Goal: Information Seeking & Learning: Learn about a topic

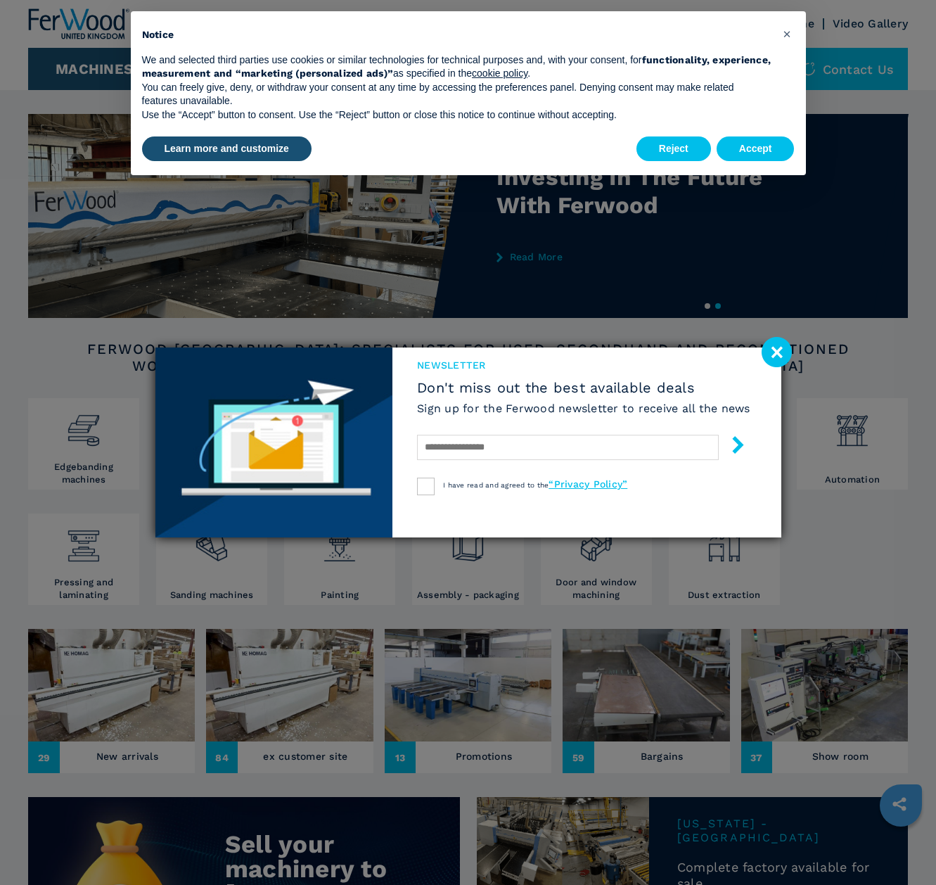
click at [784, 351] on image at bounding box center [777, 352] width 30 height 30
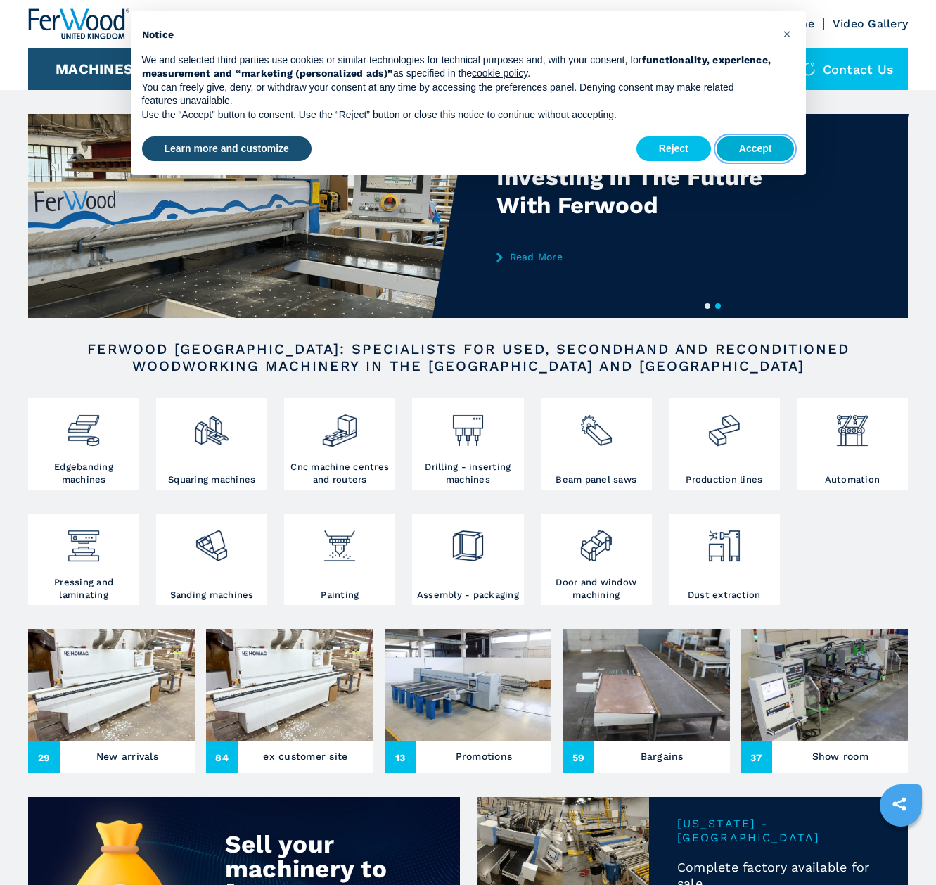
click at [739, 148] on button "Accept" at bounding box center [756, 148] width 78 height 25
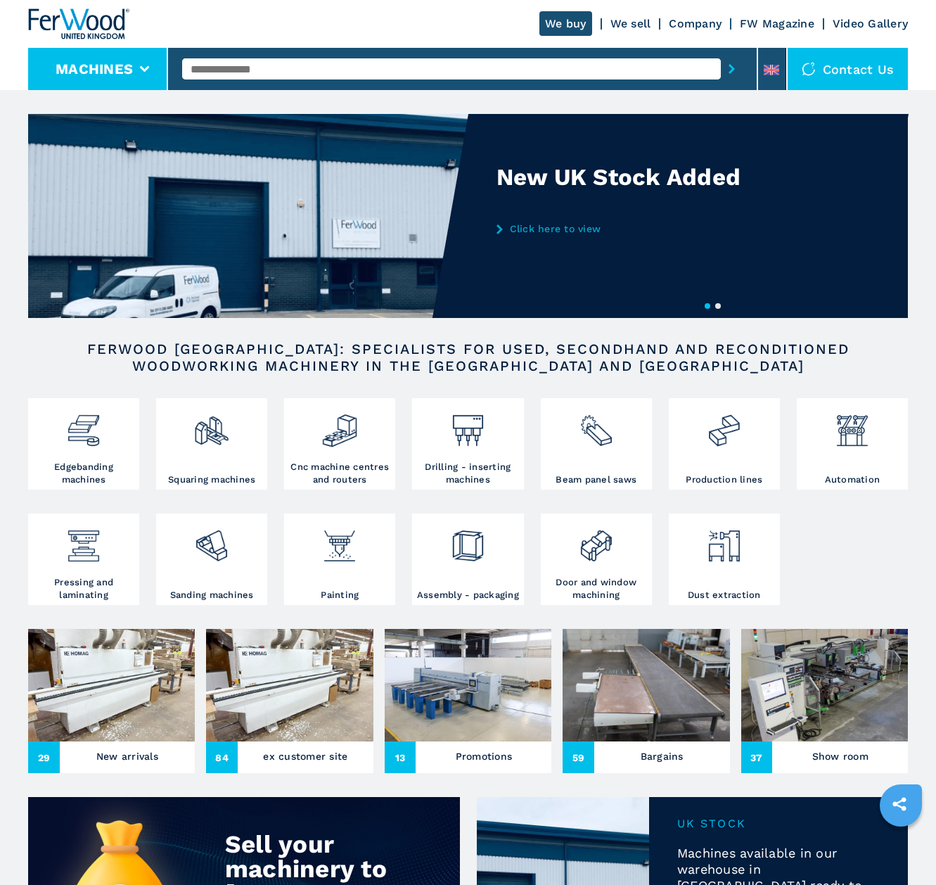
click at [129, 76] on button "Machines" at bounding box center [94, 68] width 77 height 17
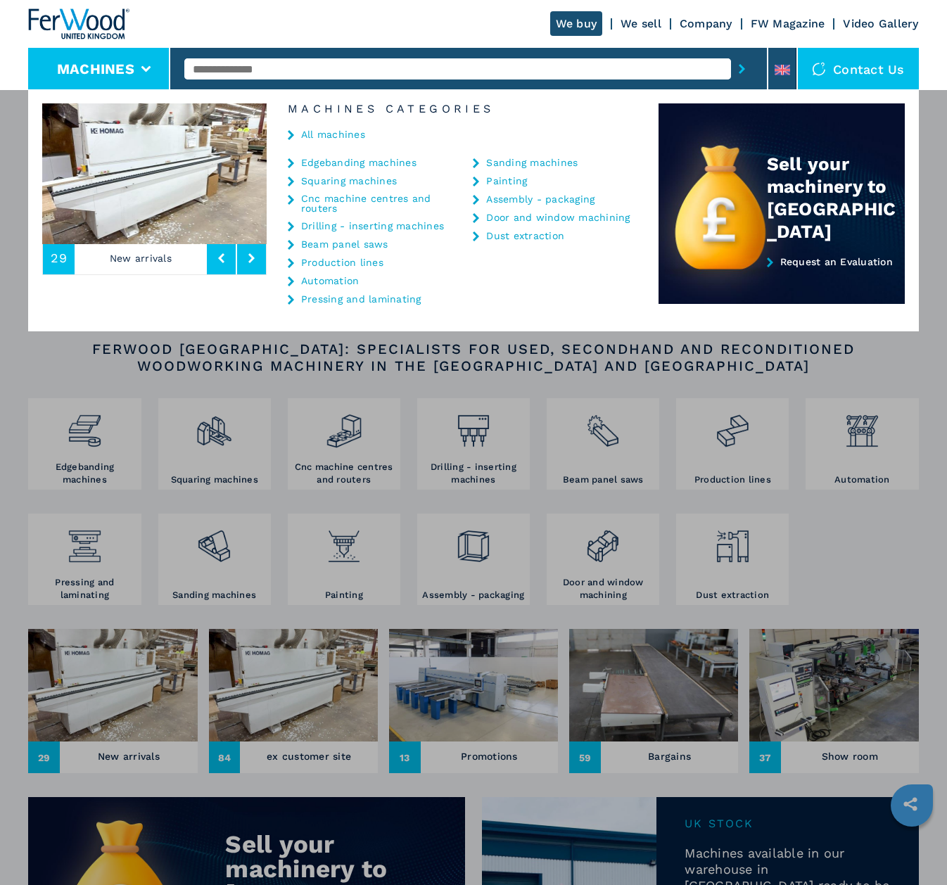
click at [352, 242] on link "Beam panel saws" at bounding box center [344, 244] width 87 height 10
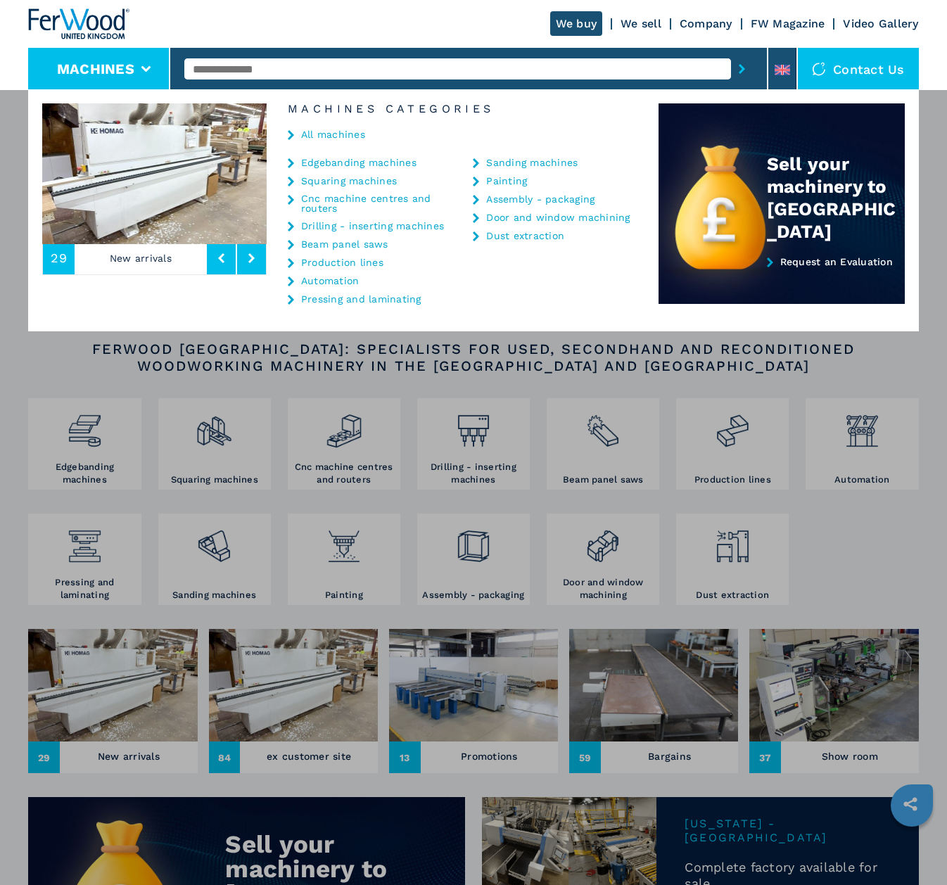
click at [360, 246] on link "Beam panel saws" at bounding box center [344, 244] width 87 height 10
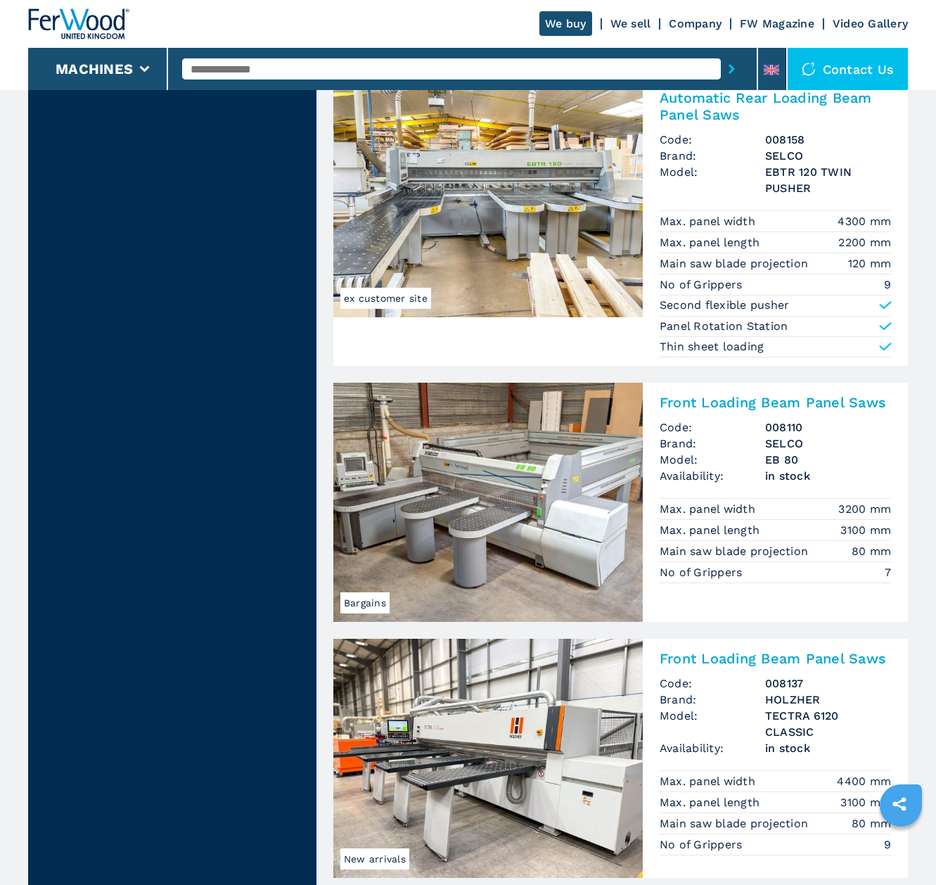
scroll to position [3057, 0]
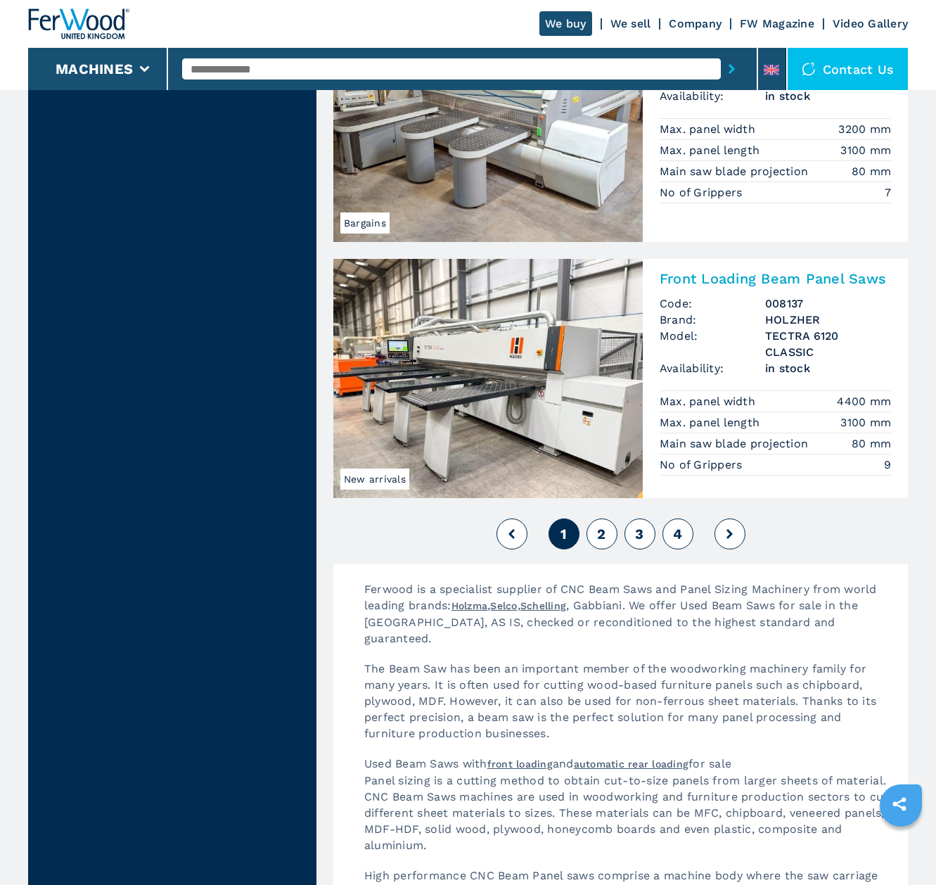
click at [607, 533] on button "2" at bounding box center [602, 533] width 31 height 31
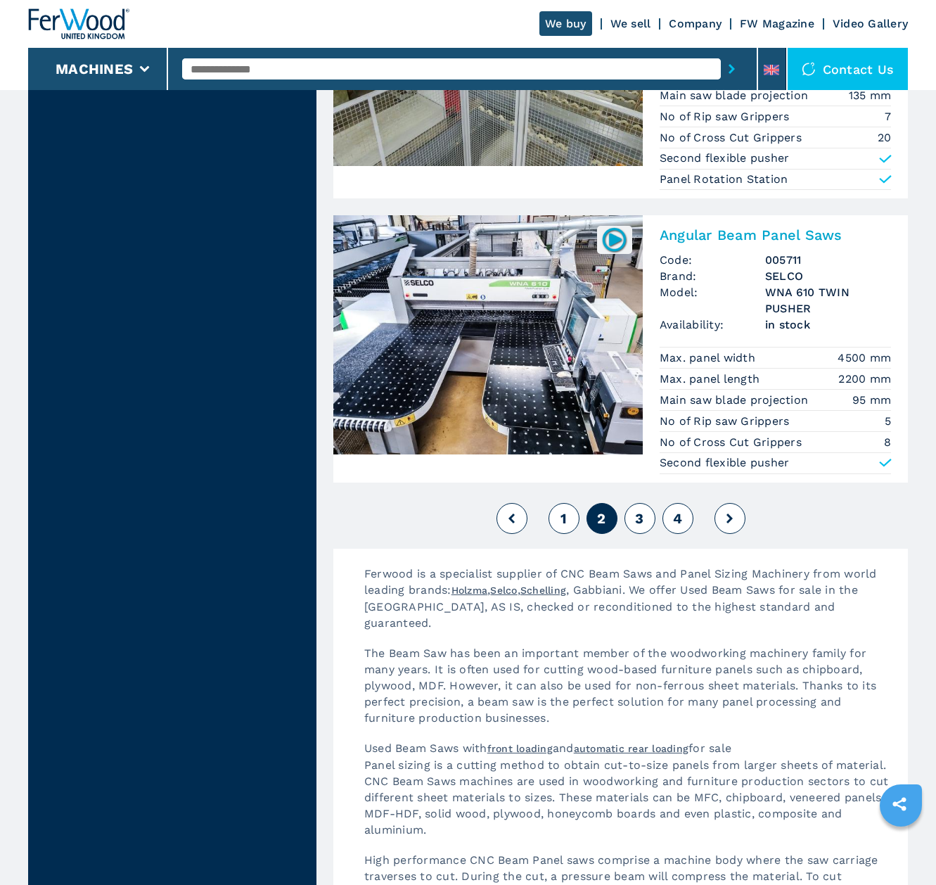
scroll to position [3203, 0]
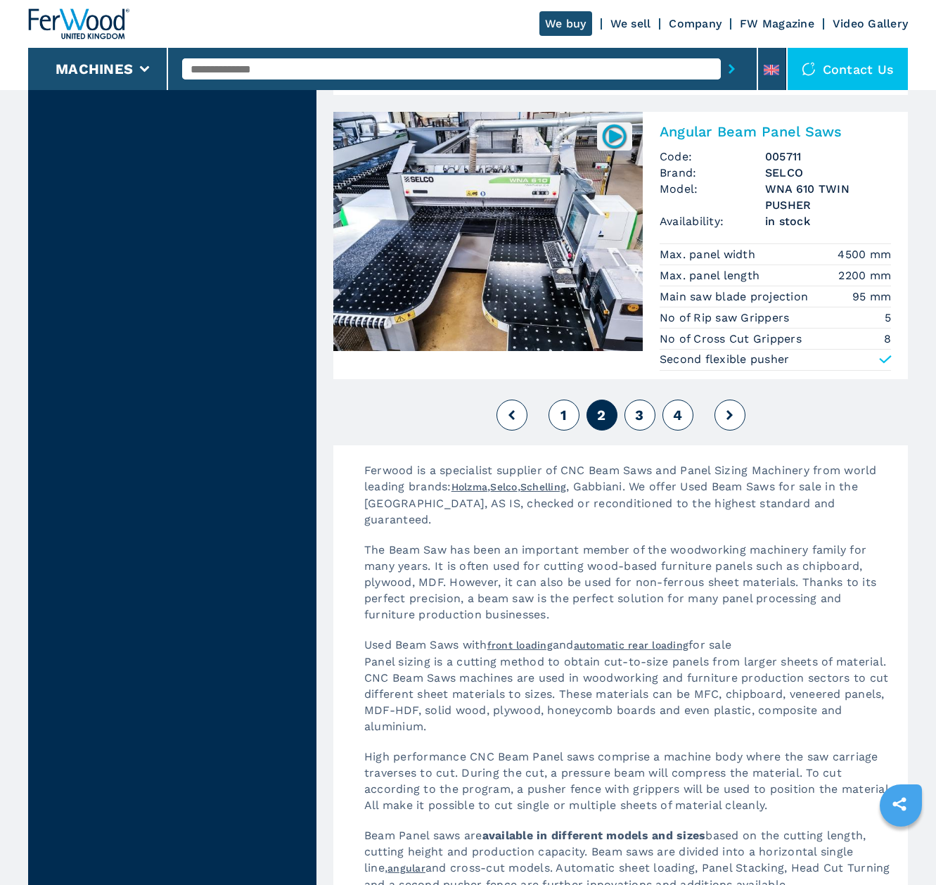
click at [645, 417] on button "3" at bounding box center [640, 415] width 31 height 31
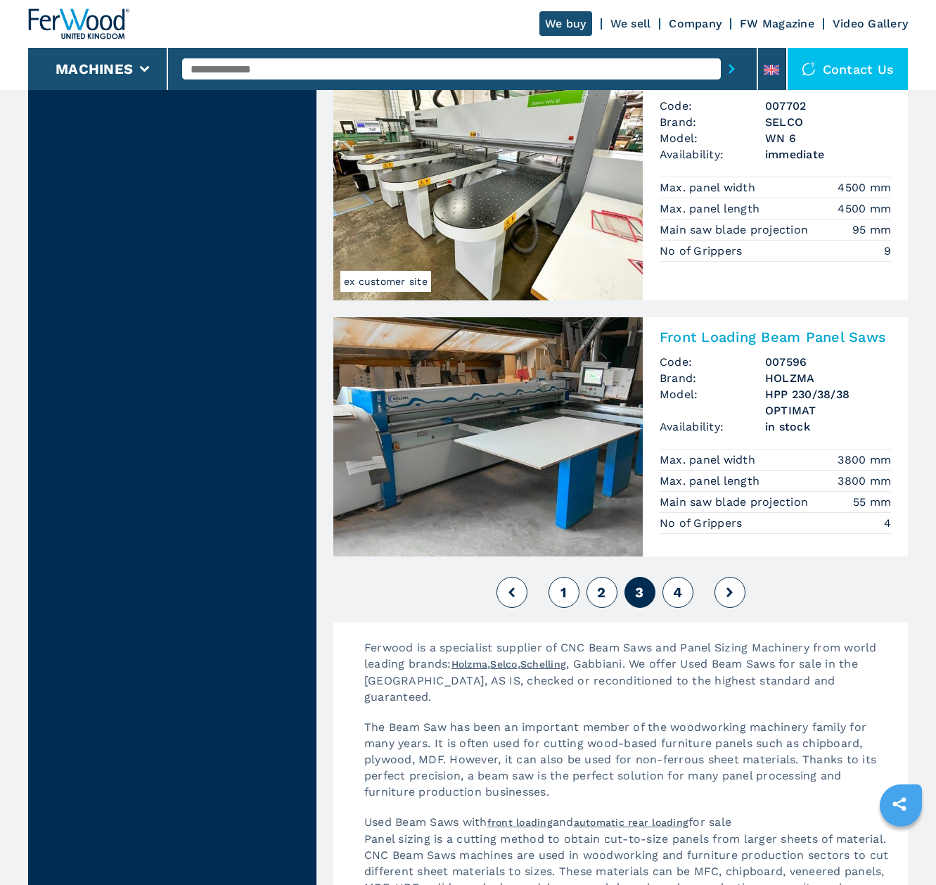
scroll to position [2955, 0]
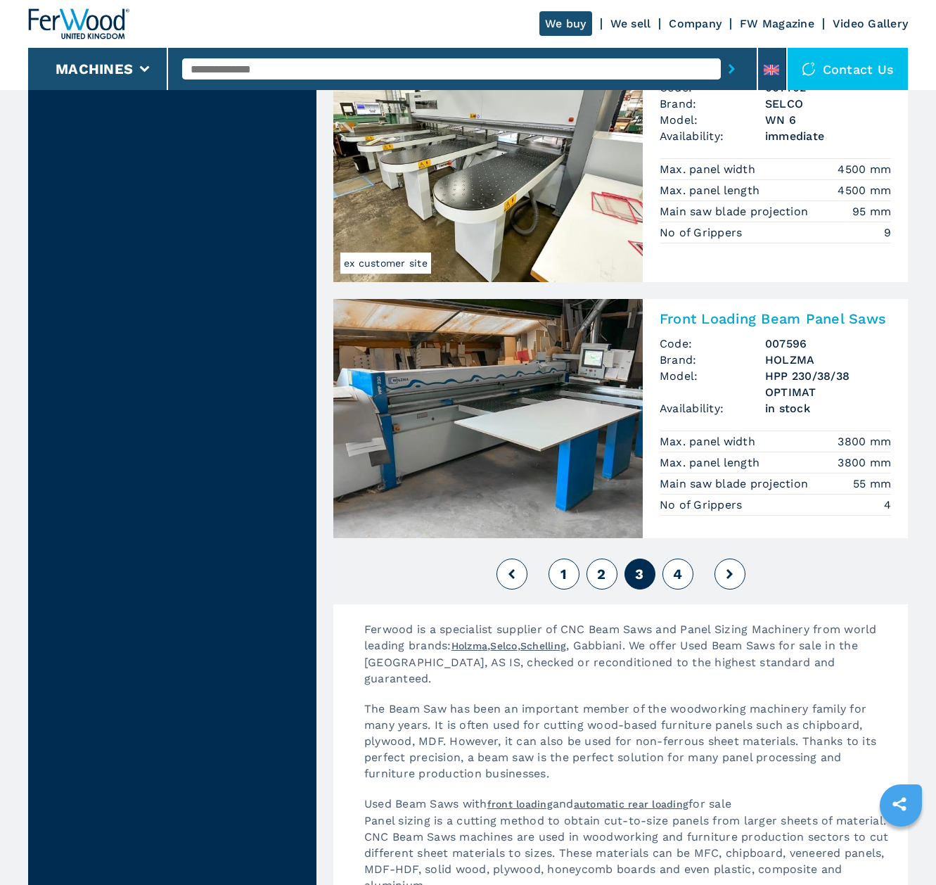
click at [673, 579] on span "4" at bounding box center [677, 574] width 9 height 17
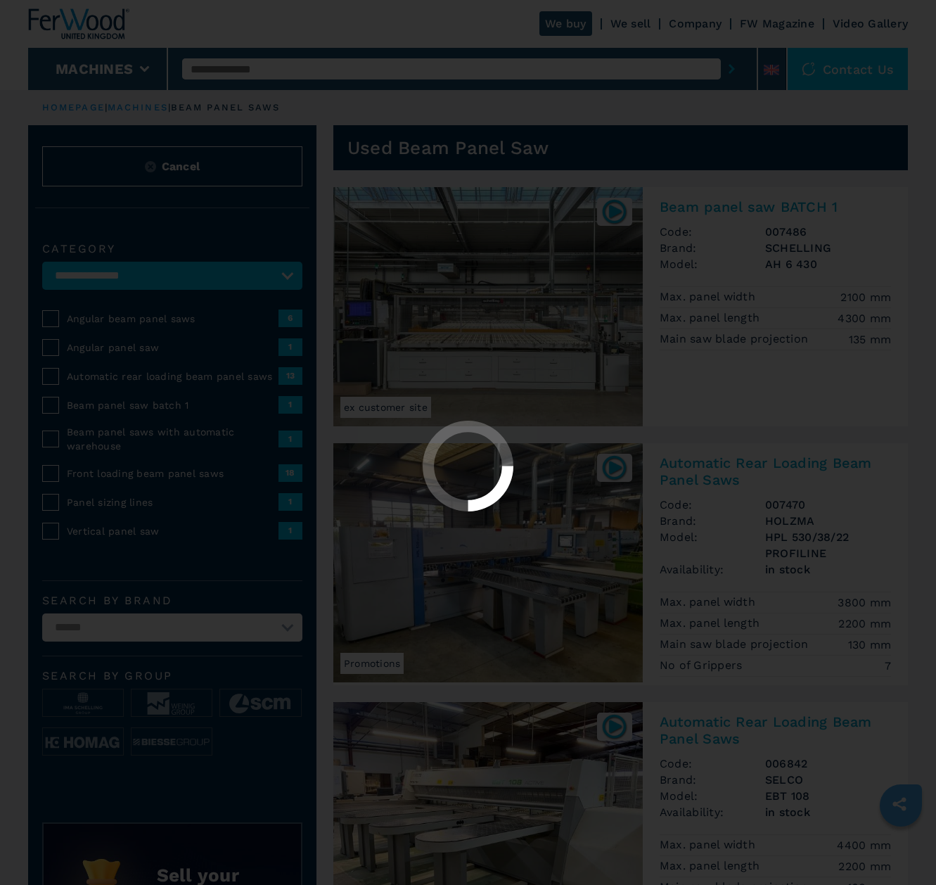
select select "**********"
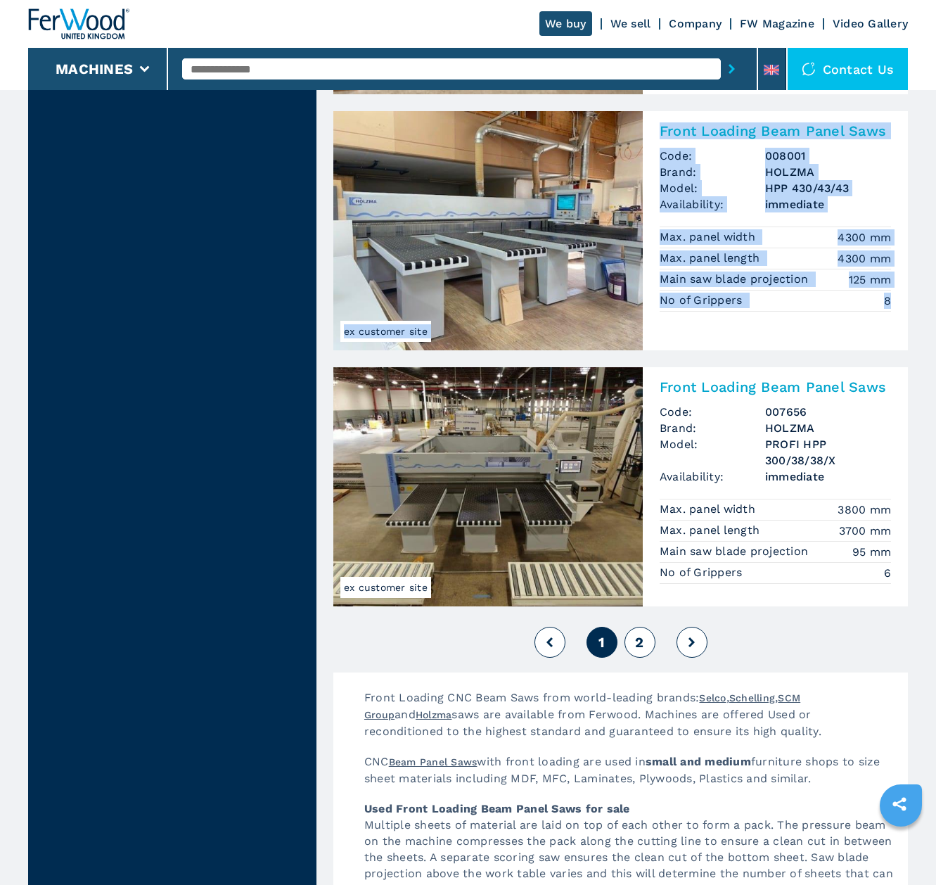
scroll to position [2816, 0]
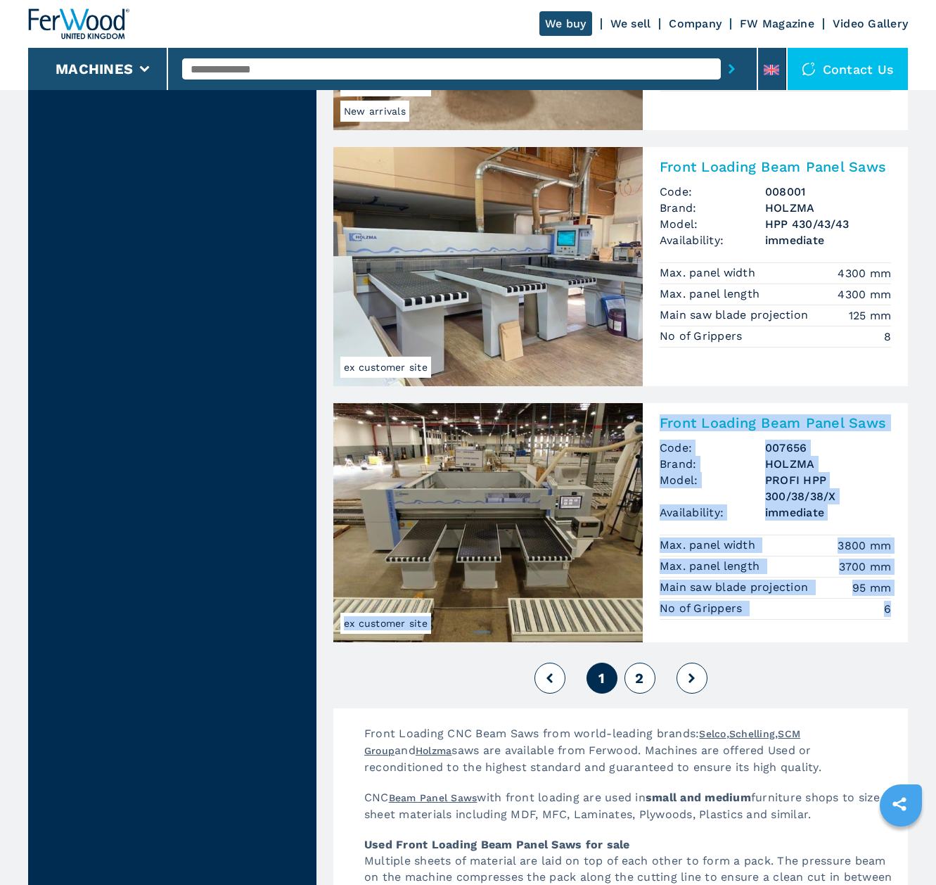
click at [696, 679] on button at bounding box center [692, 678] width 31 height 31
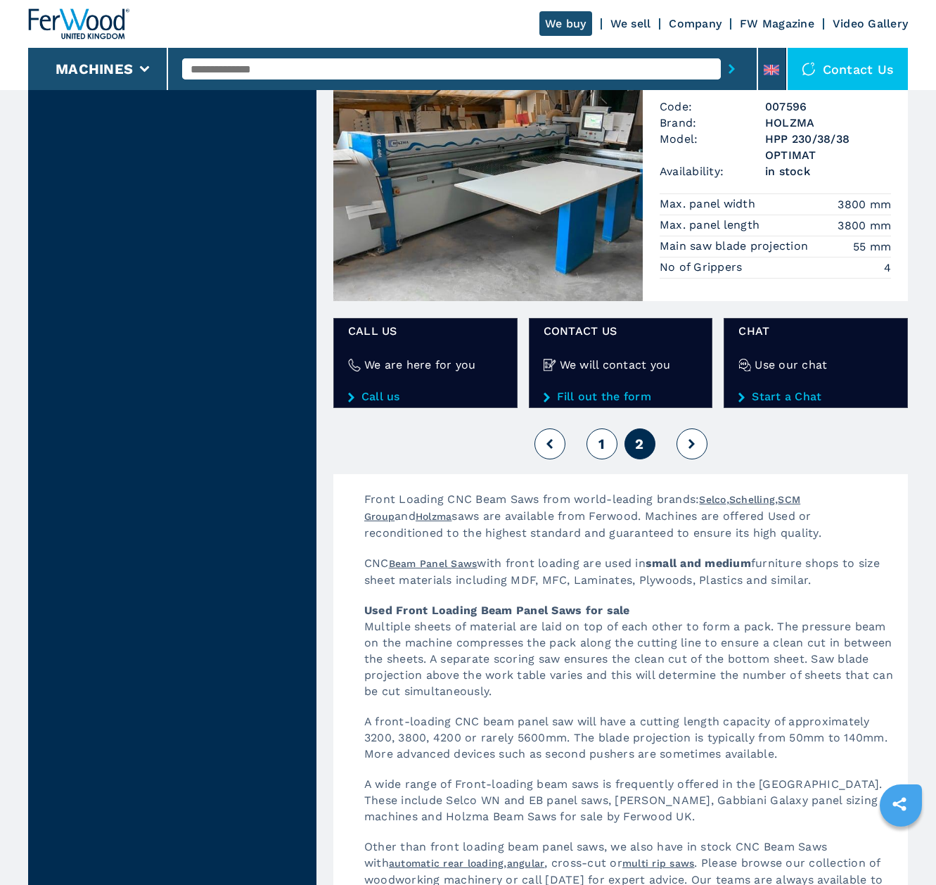
scroll to position [1957, 0]
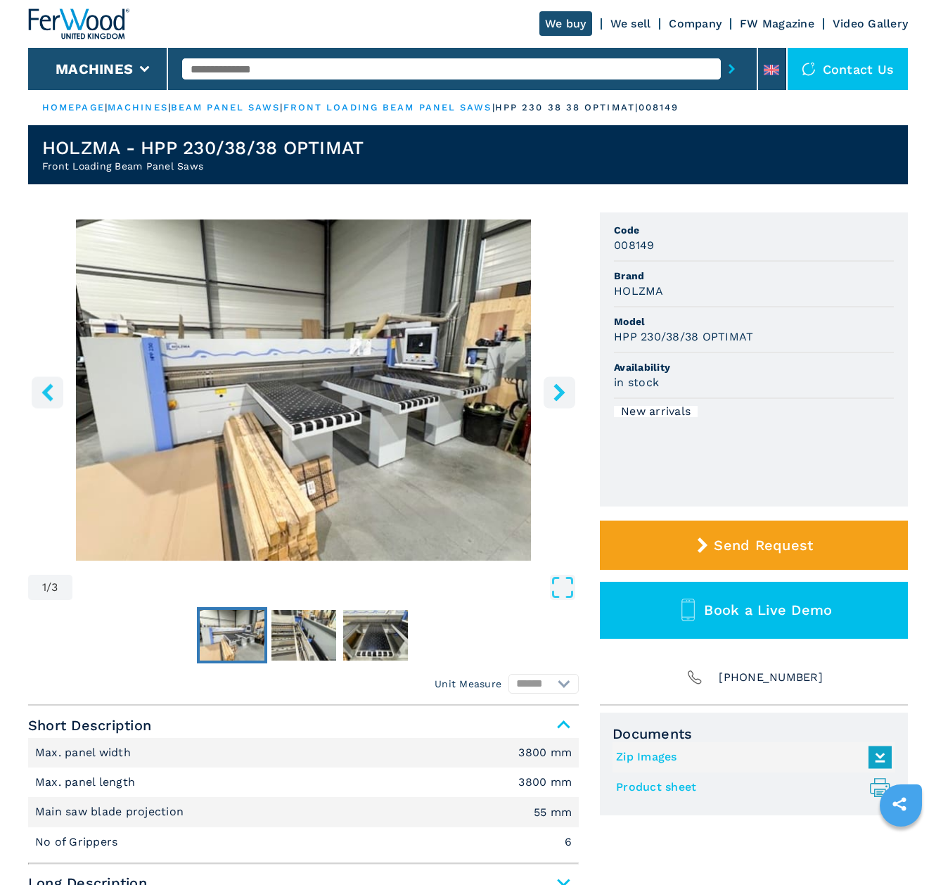
scroll to position [219, 0]
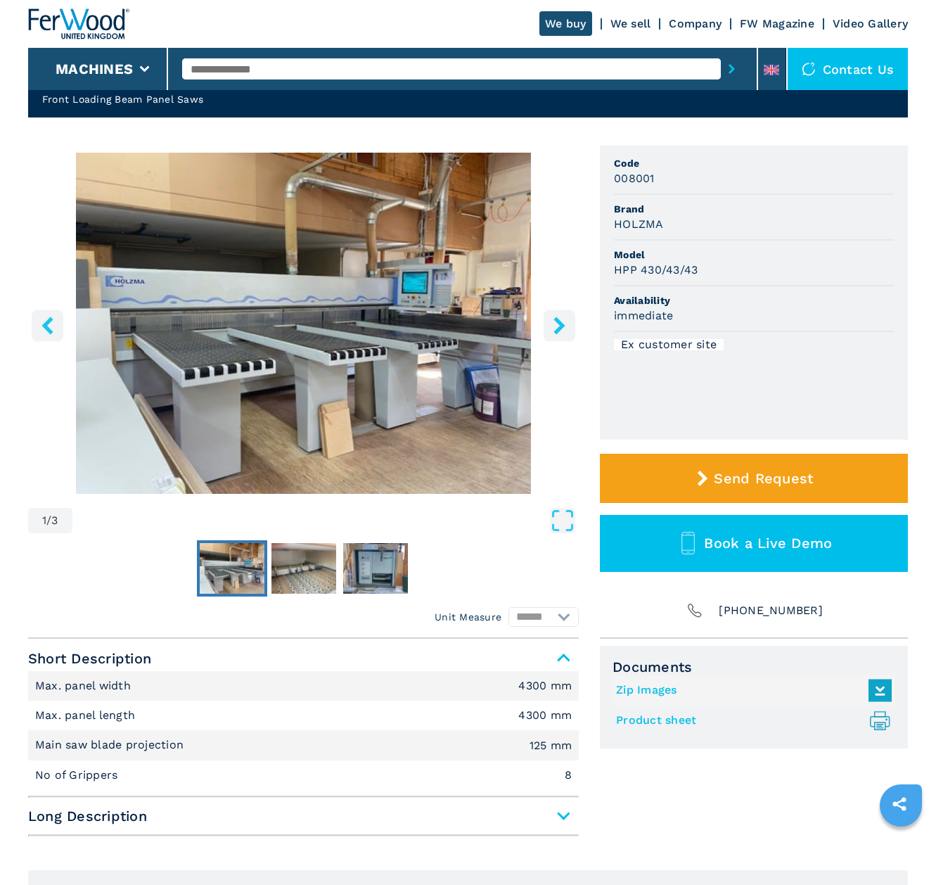
scroll to position [76, 0]
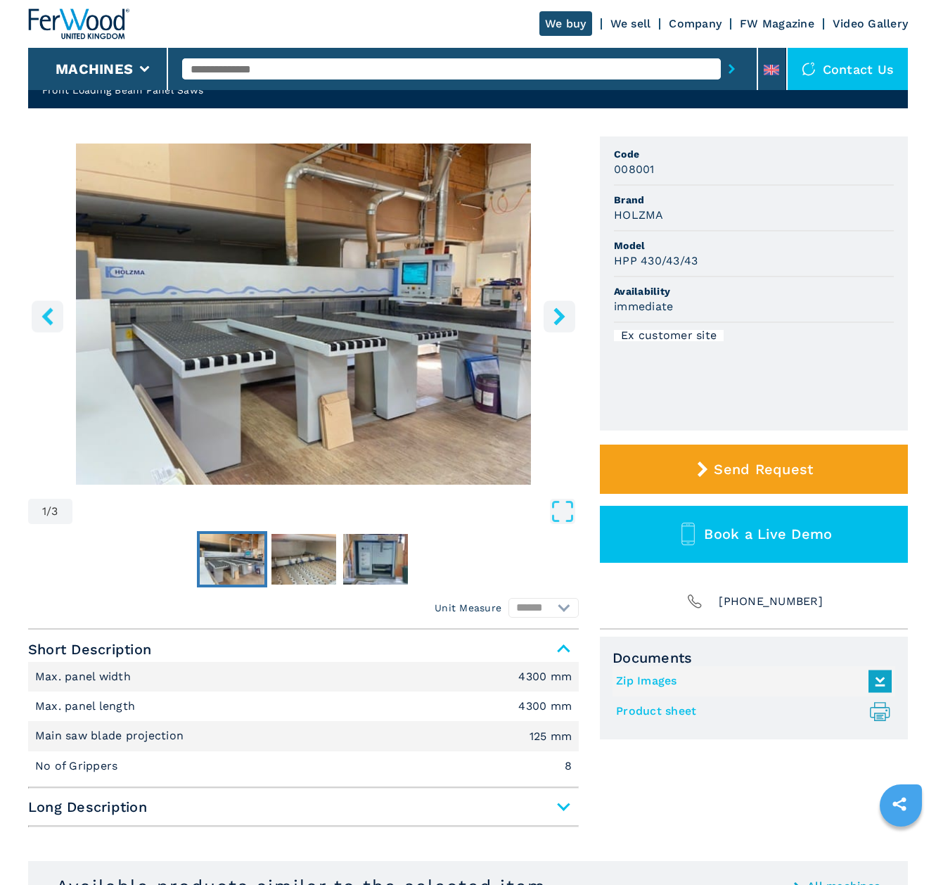
click at [557, 319] on icon "right-button" at bounding box center [560, 316] width 18 height 18
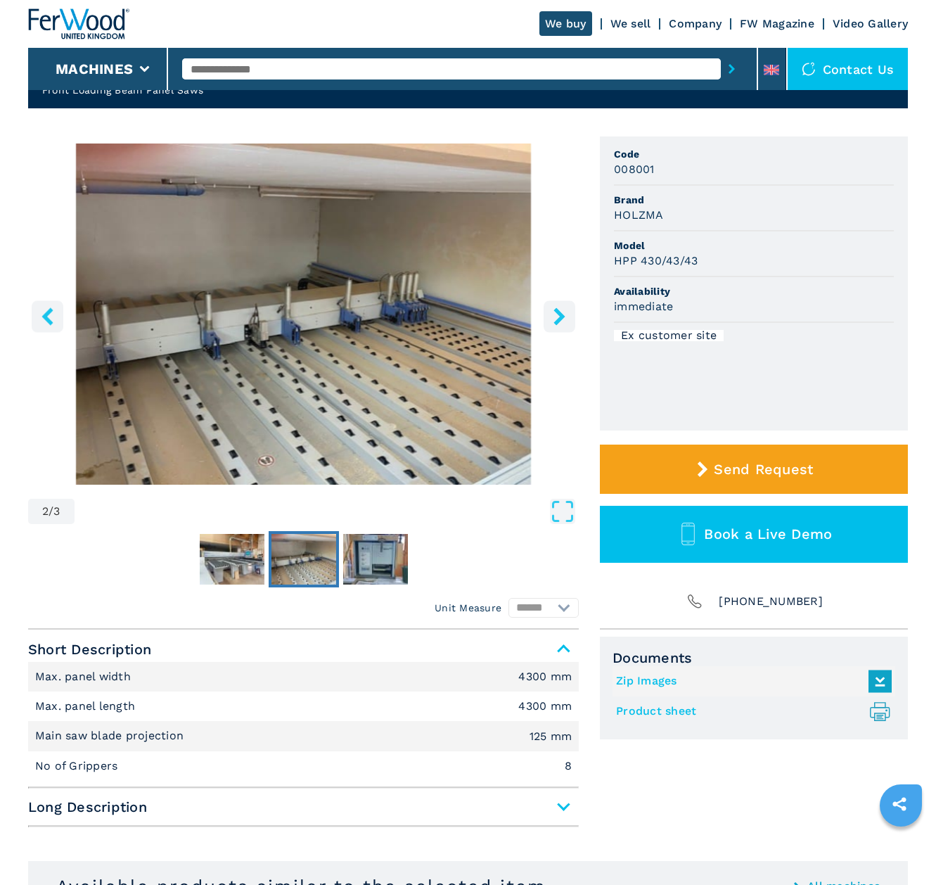
click at [557, 319] on icon "right-button" at bounding box center [560, 316] width 18 height 18
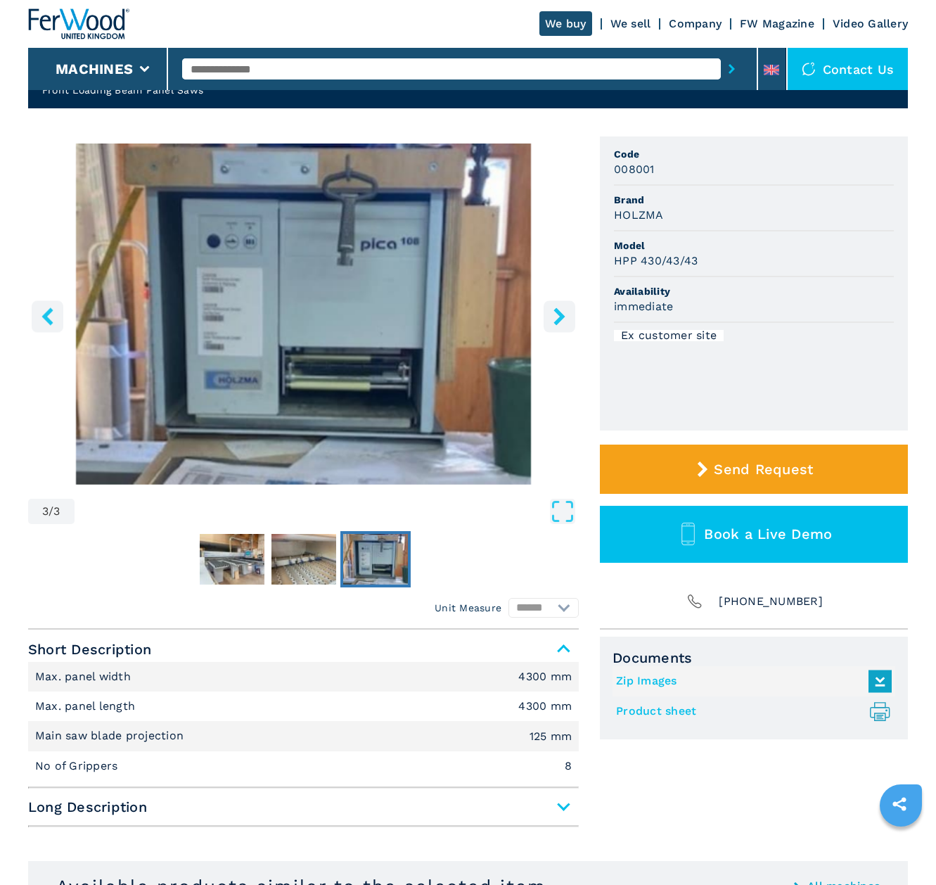
click at [557, 319] on icon "right-button" at bounding box center [560, 316] width 18 height 18
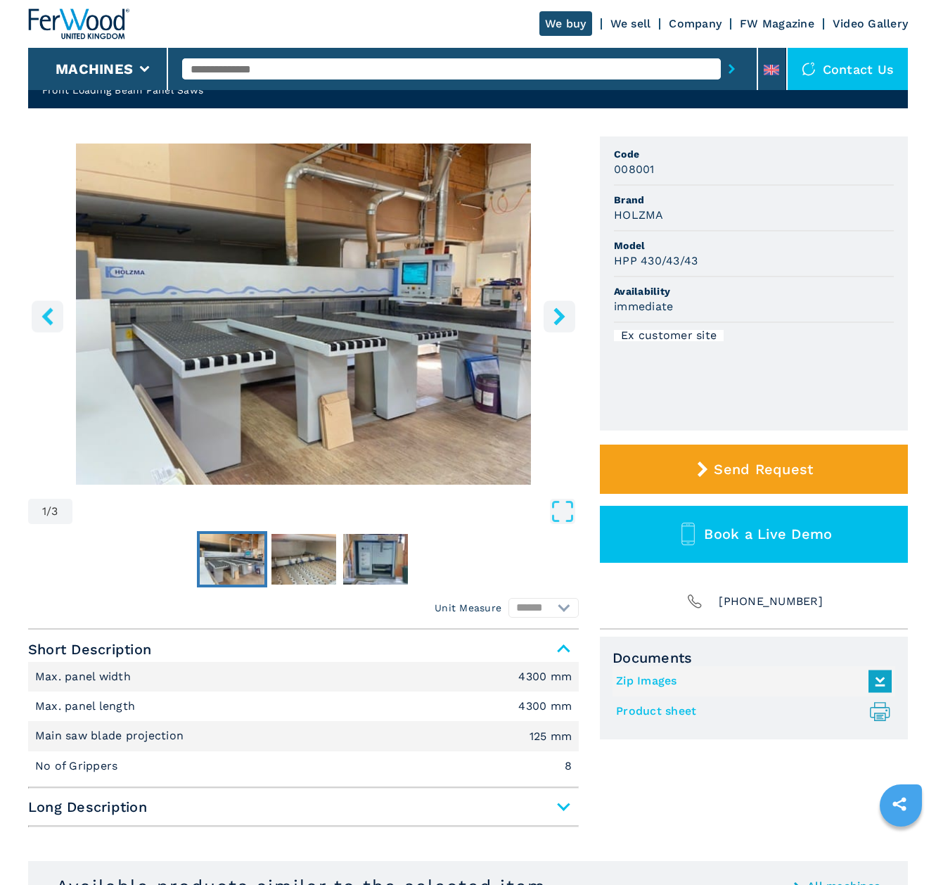
click at [557, 319] on icon "right-button" at bounding box center [560, 316] width 18 height 18
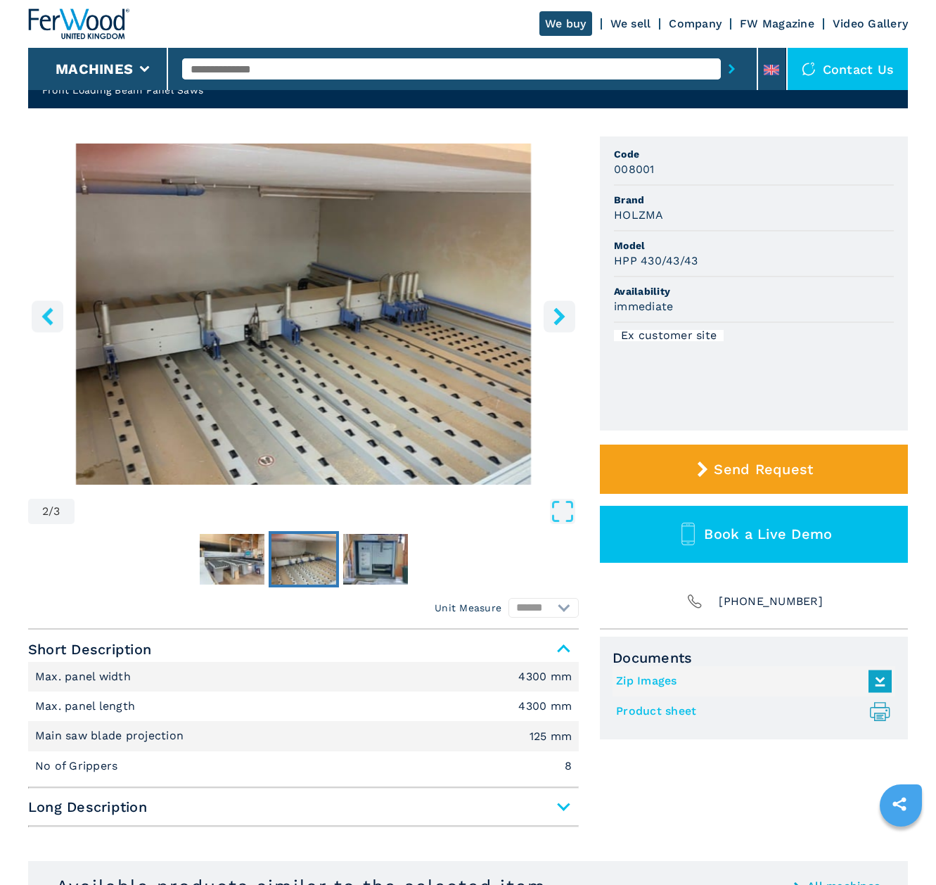
click at [557, 319] on icon "right-button" at bounding box center [560, 316] width 18 height 18
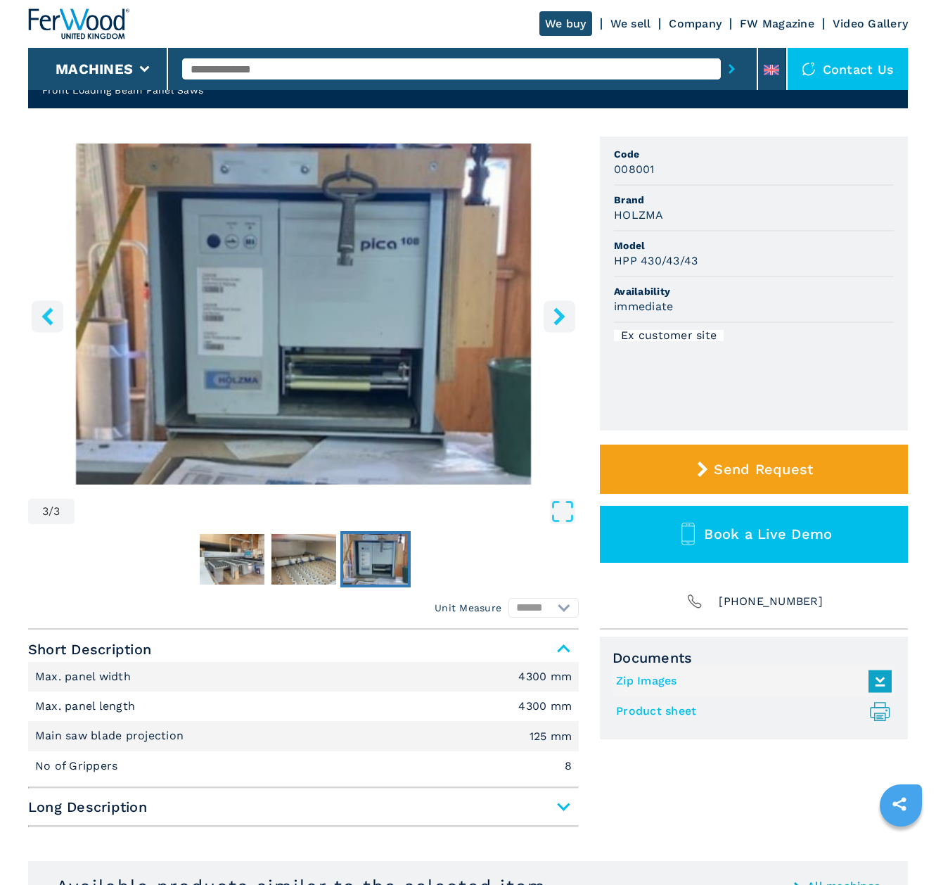
scroll to position [283, 0]
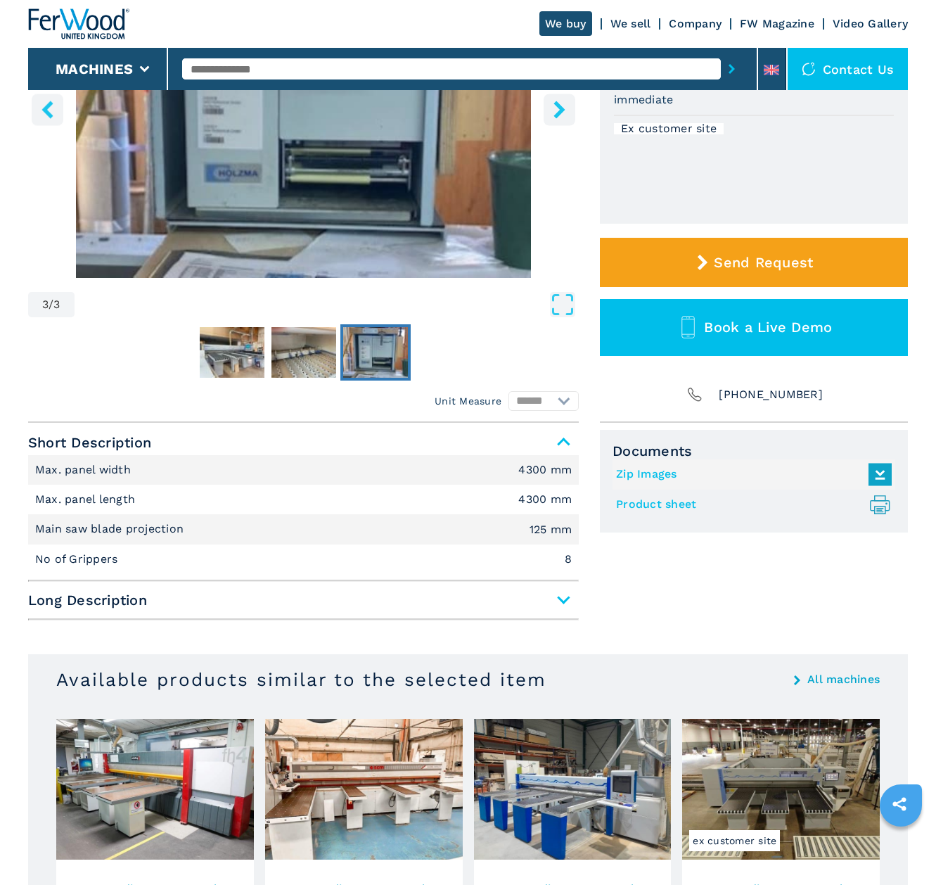
click at [566, 599] on span "Long Description" at bounding box center [303, 599] width 551 height 25
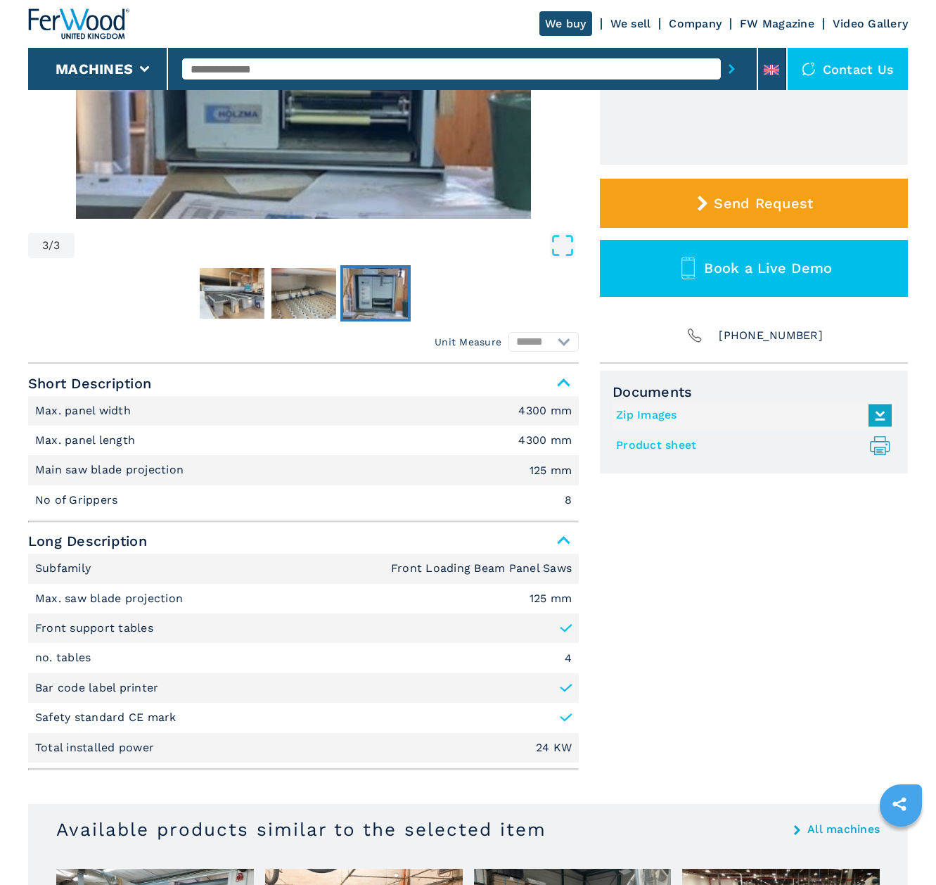
scroll to position [0, 0]
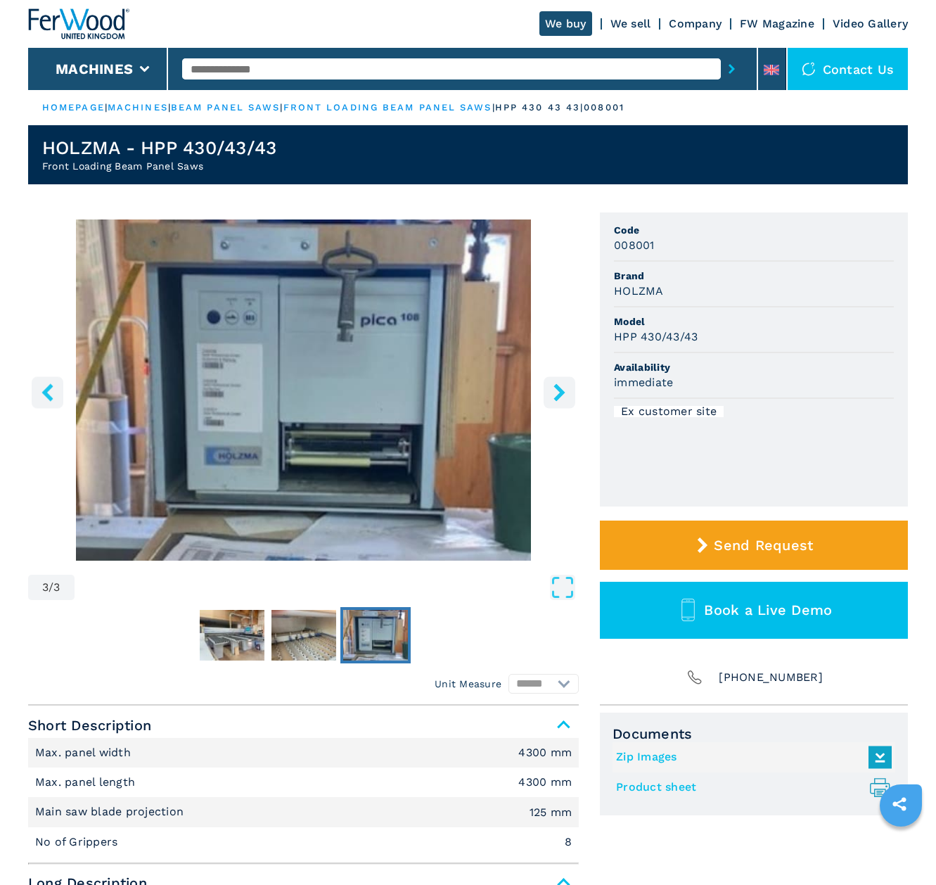
click at [41, 402] on button "left-button" at bounding box center [48, 392] width 32 height 32
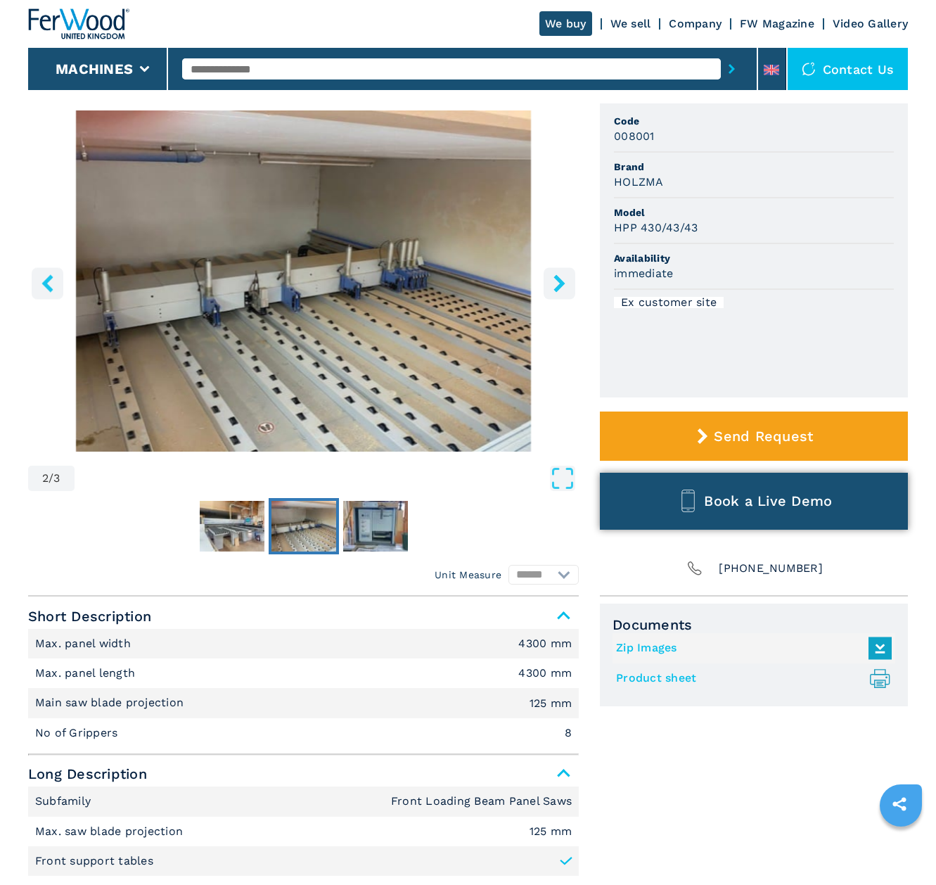
scroll to position [37, 0]
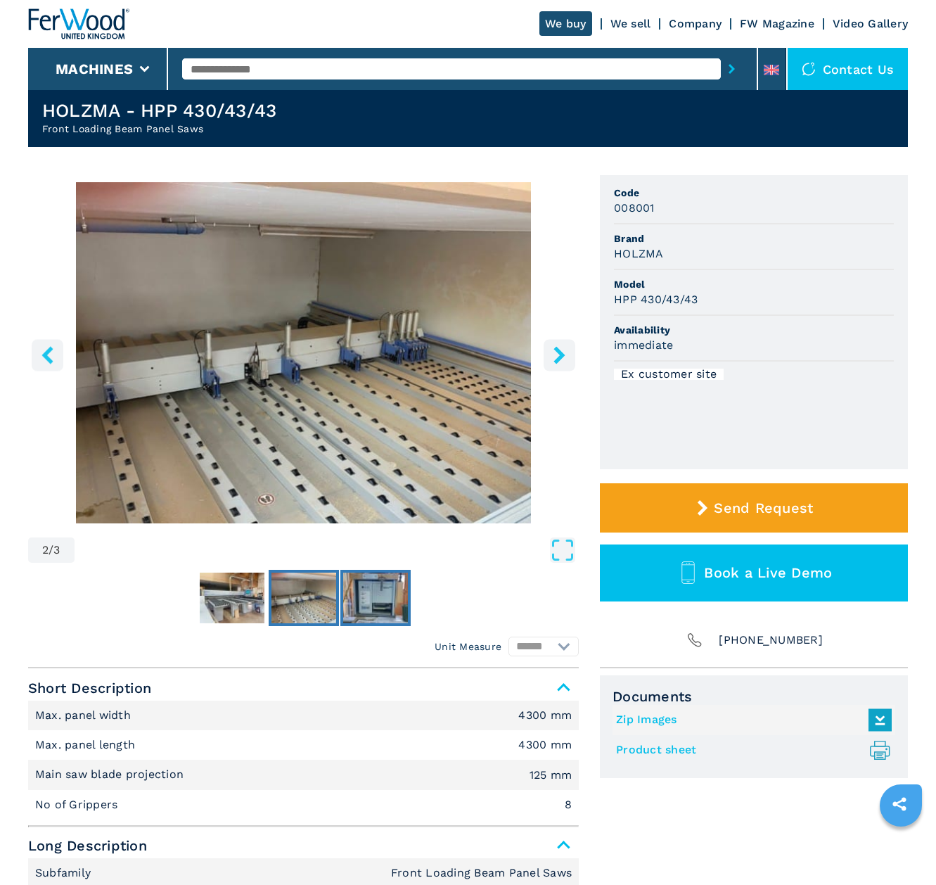
click at [390, 588] on img "Go to Slide 3" at bounding box center [375, 598] width 65 height 51
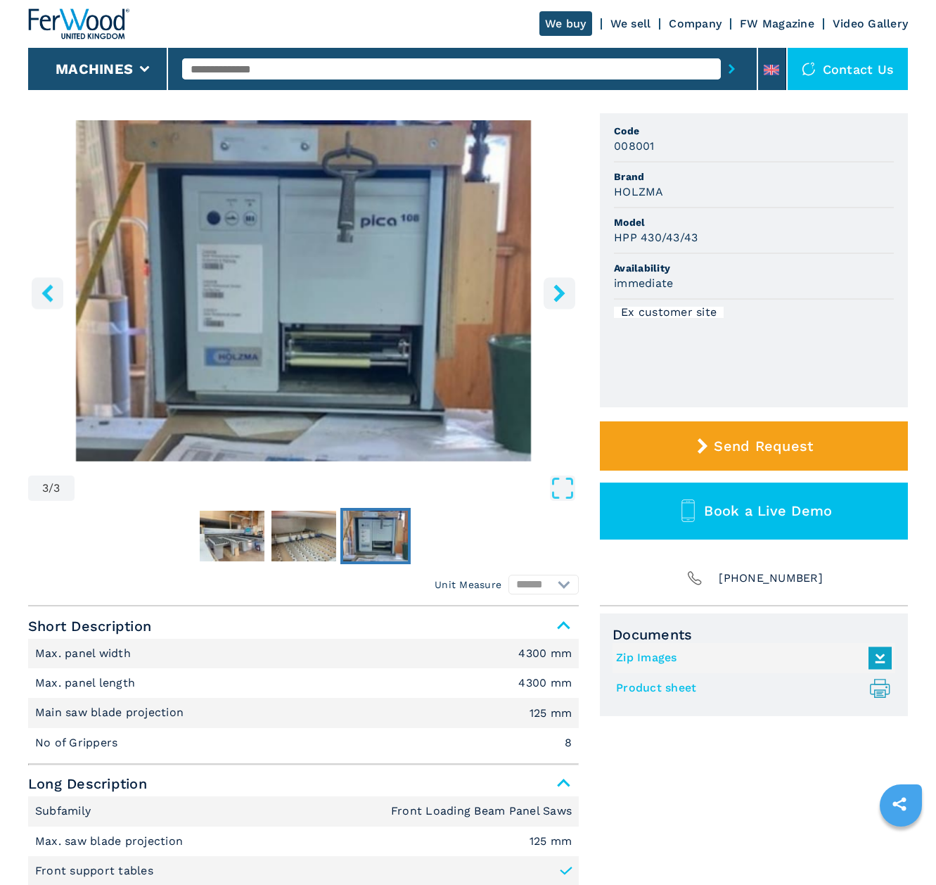
scroll to position [487, 0]
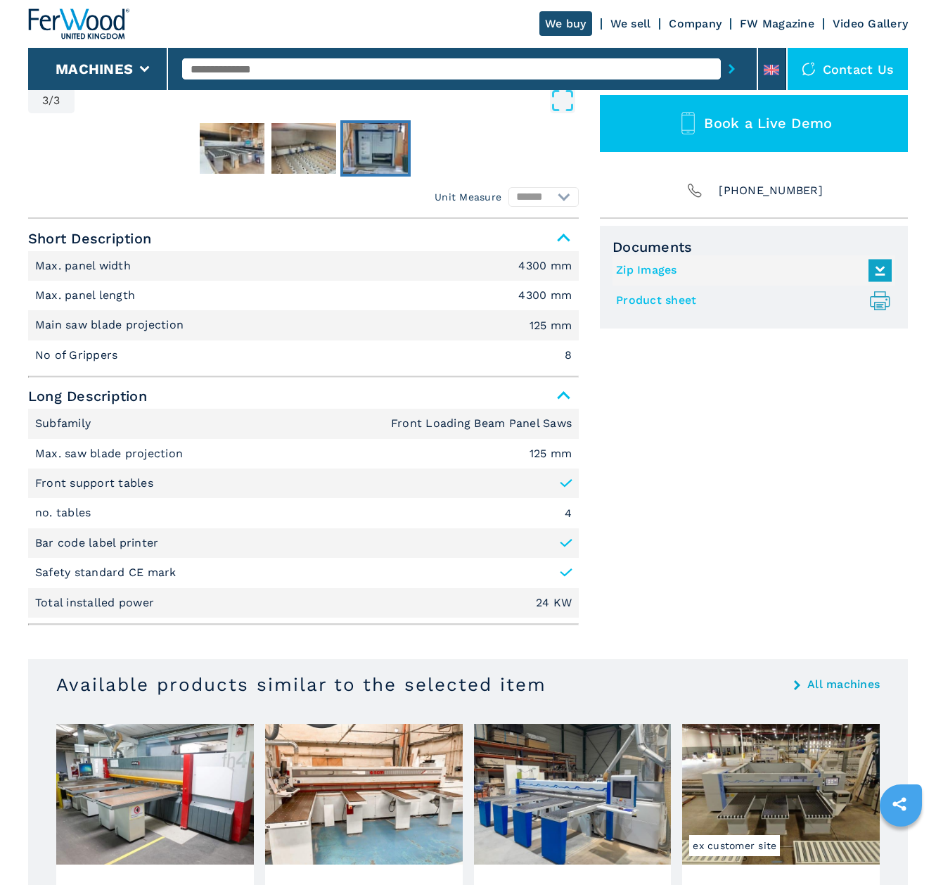
click at [526, 453] on li "Max. saw blade projection 125 mm" at bounding box center [303, 454] width 551 height 30
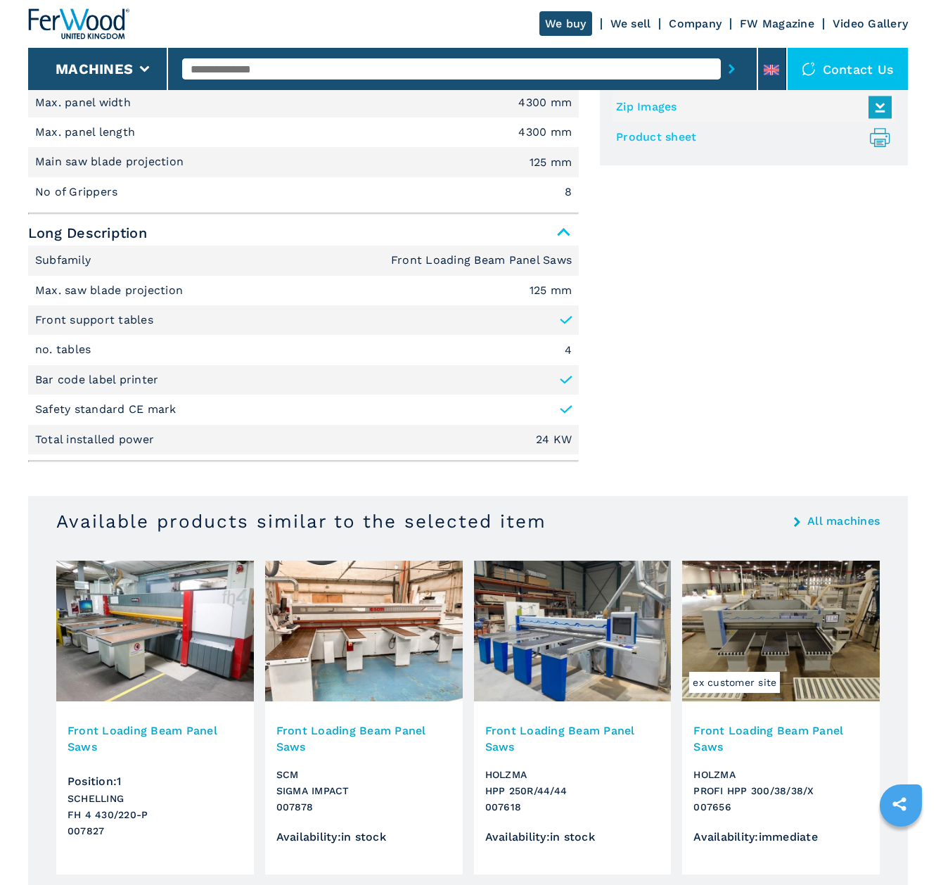
scroll to position [361, 0]
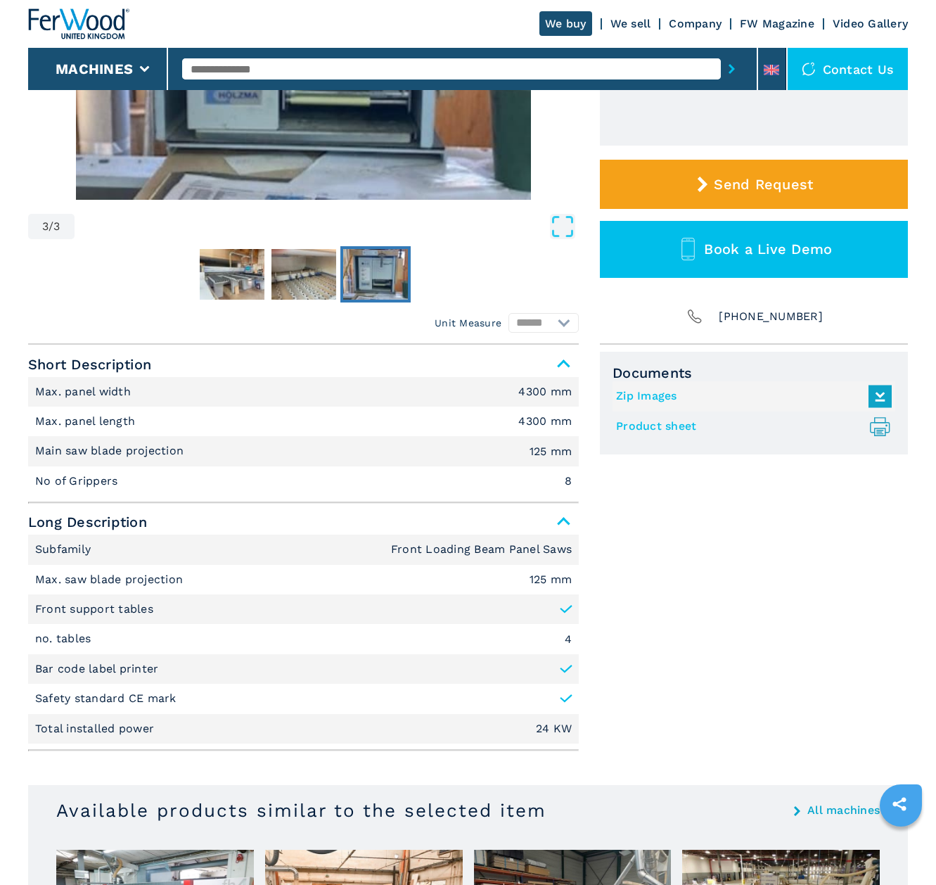
click at [646, 428] on link "Product sheet .prefix__st0{stroke-linecap:round;stroke-linejoin:round}.prefix__…" at bounding box center [750, 426] width 269 height 23
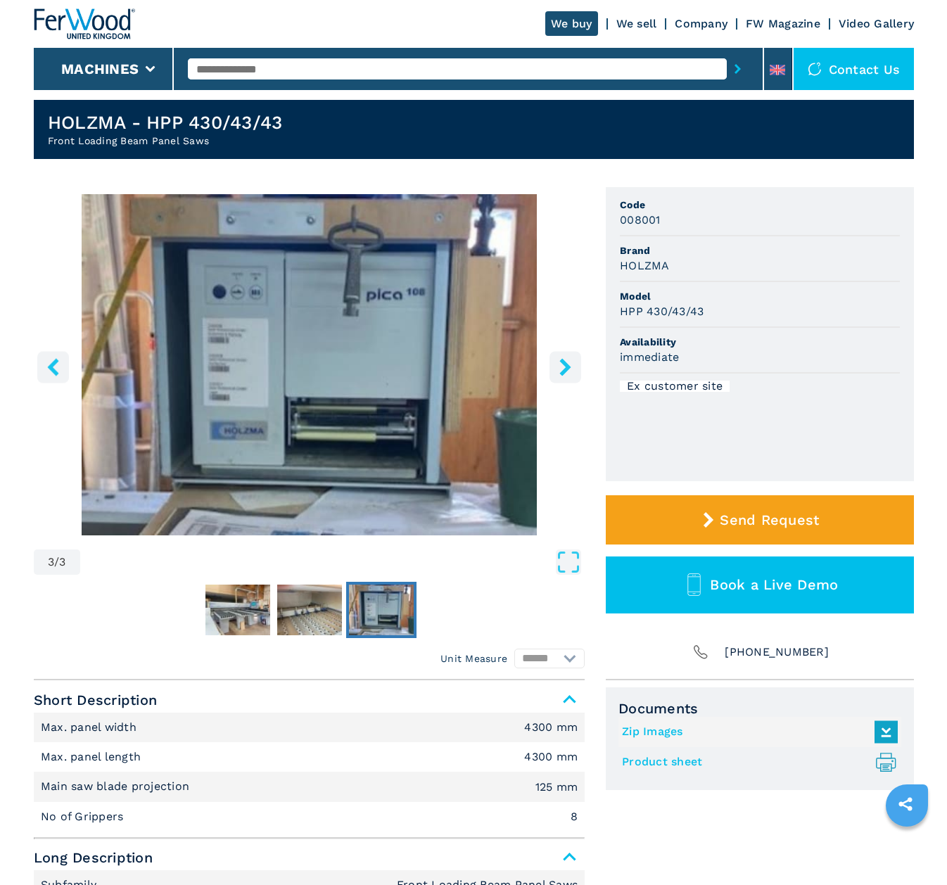
scroll to position [0, 0]
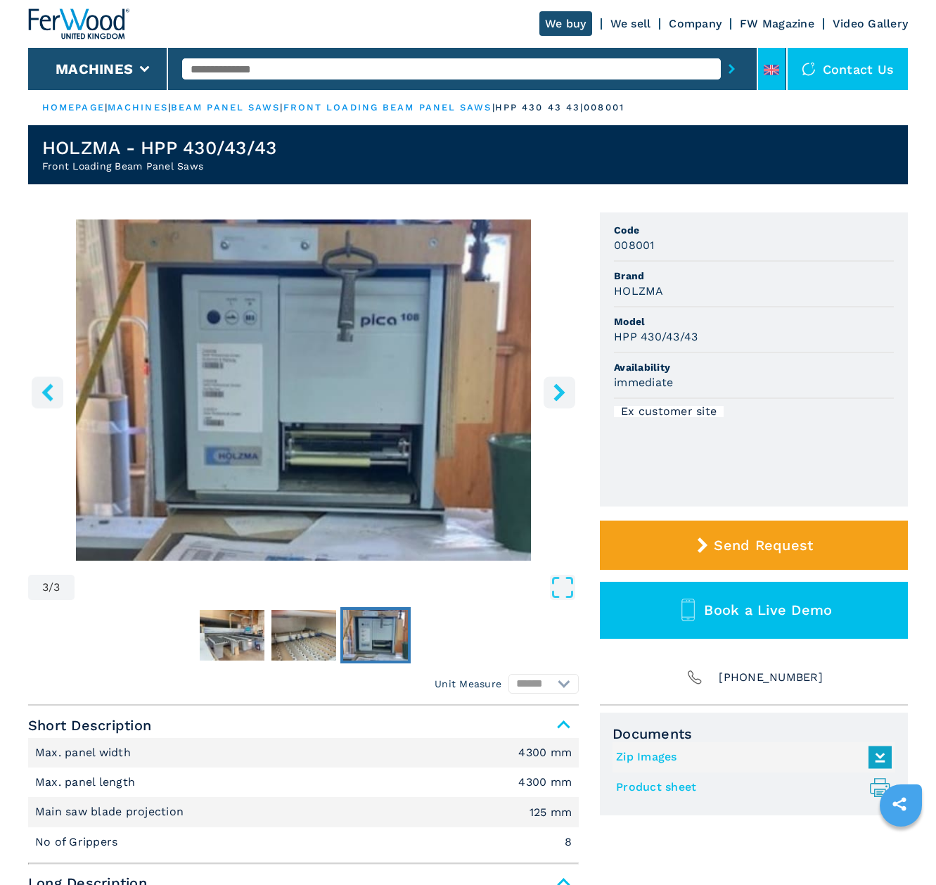
click at [775, 86] on li at bounding box center [772, 69] width 28 height 42
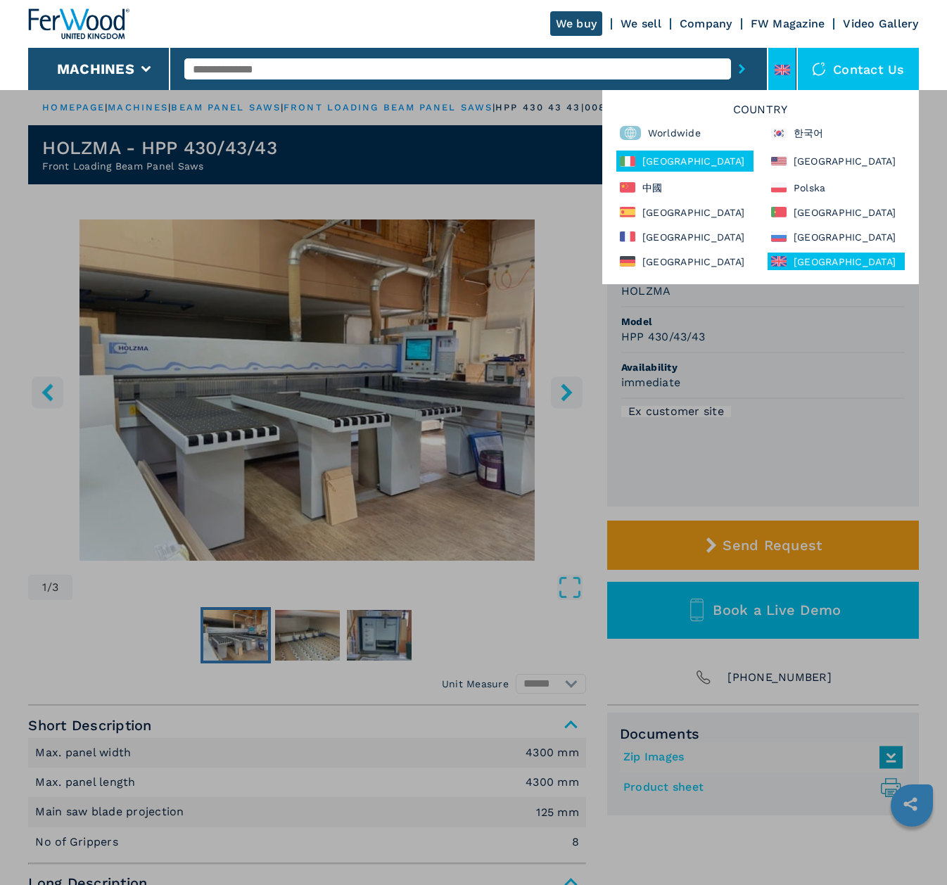
click at [650, 167] on div "Italia" at bounding box center [684, 161] width 137 height 21
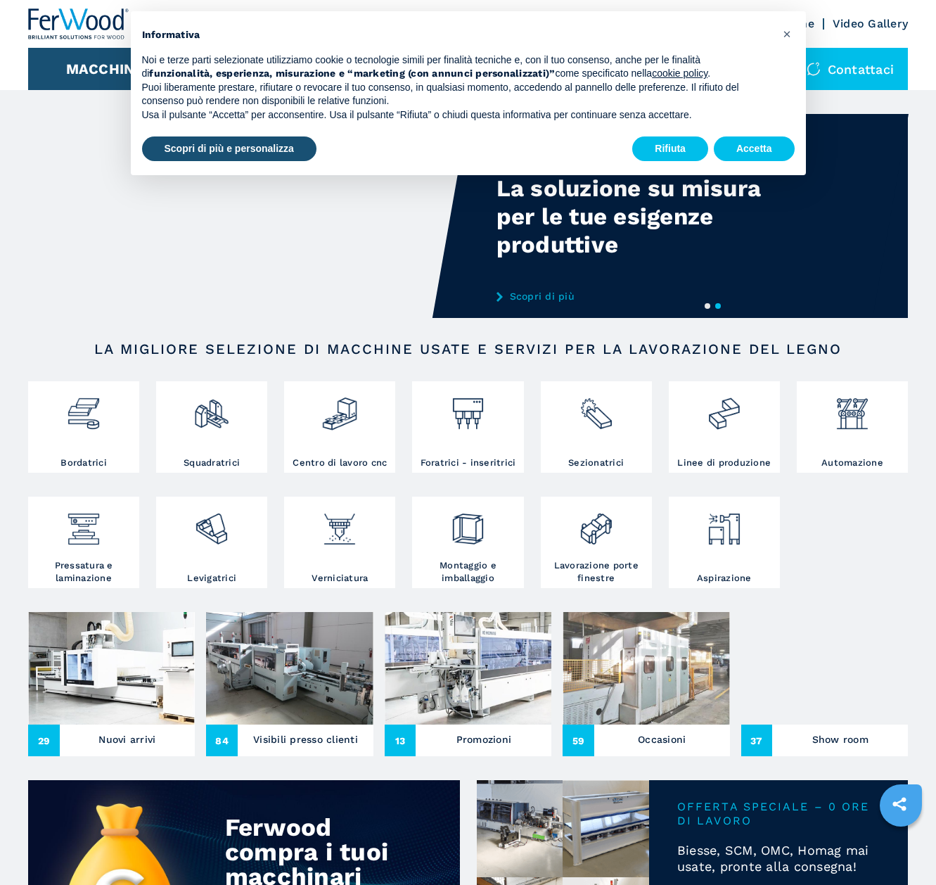
click at [69, 356] on section "LA MIGLIORE SELEZIONE DI MACCHINE USATE E SERVIZI PER LA LAVORAZIONE DEL LEGNO …" at bounding box center [468, 476] width 880 height 272
click at [774, 141] on button "Accetta" at bounding box center [754, 148] width 81 height 25
